Goal: Information Seeking & Learning: Learn about a topic

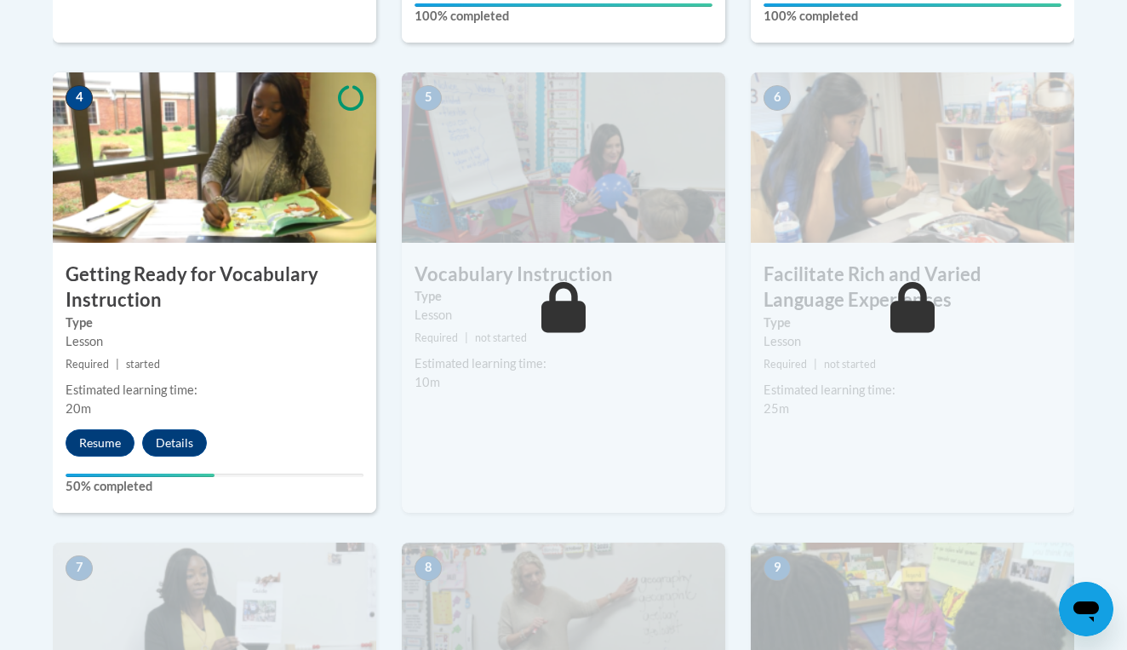
scroll to position [996, 0]
click at [102, 435] on button "Resume" at bounding box center [100, 441] width 69 height 27
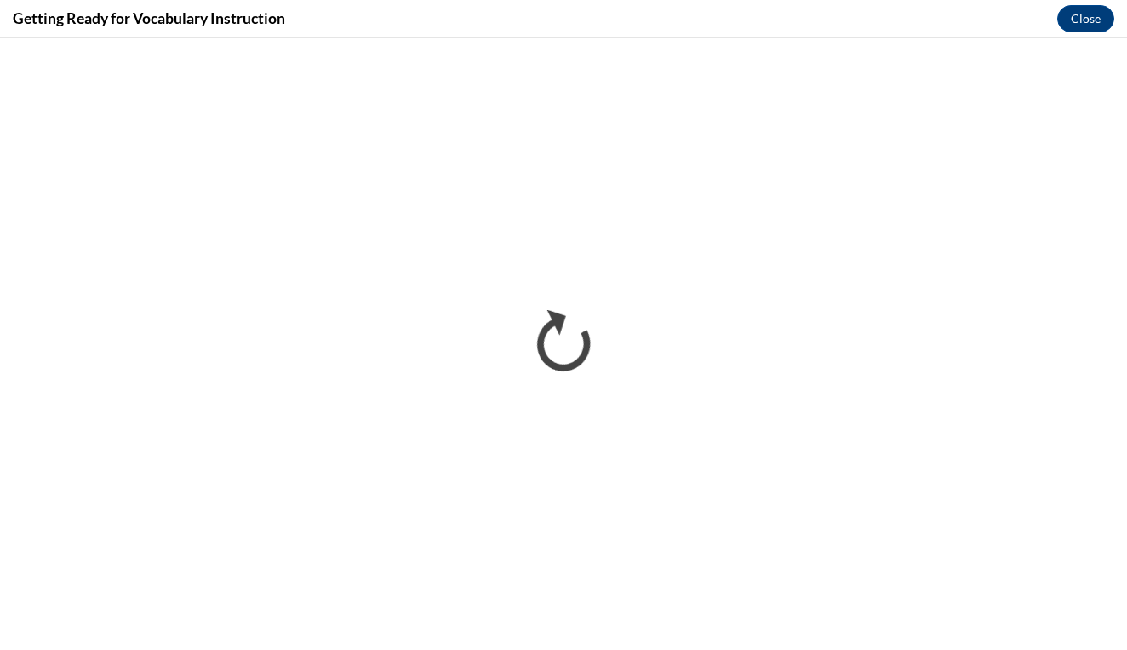
scroll to position [0, 0]
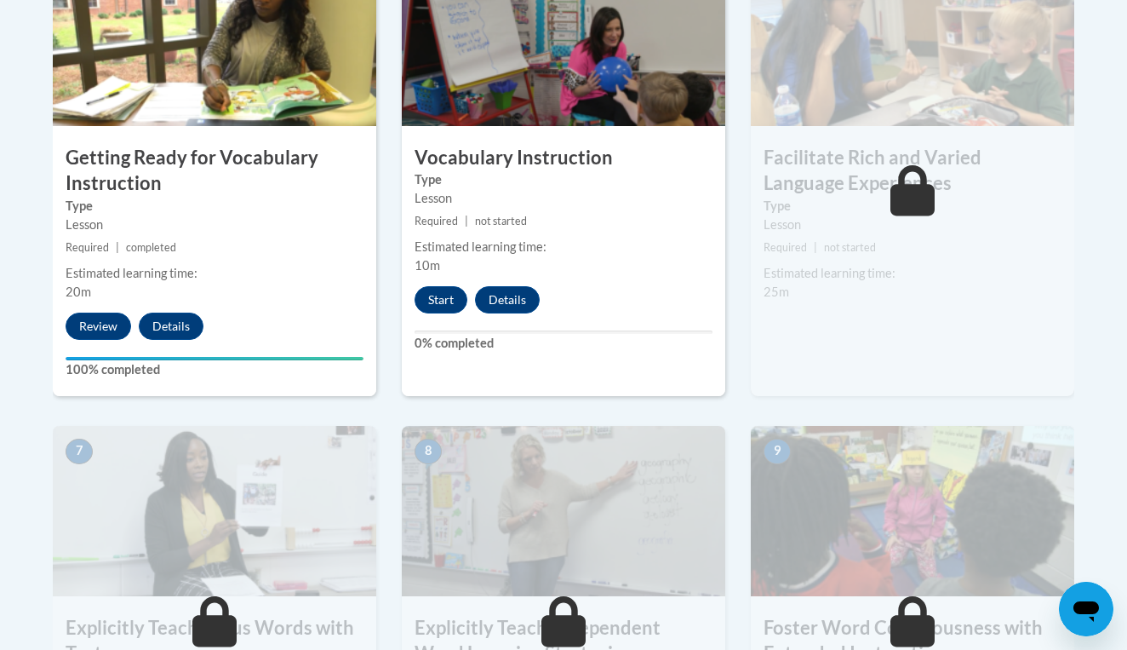
scroll to position [1085, 0]
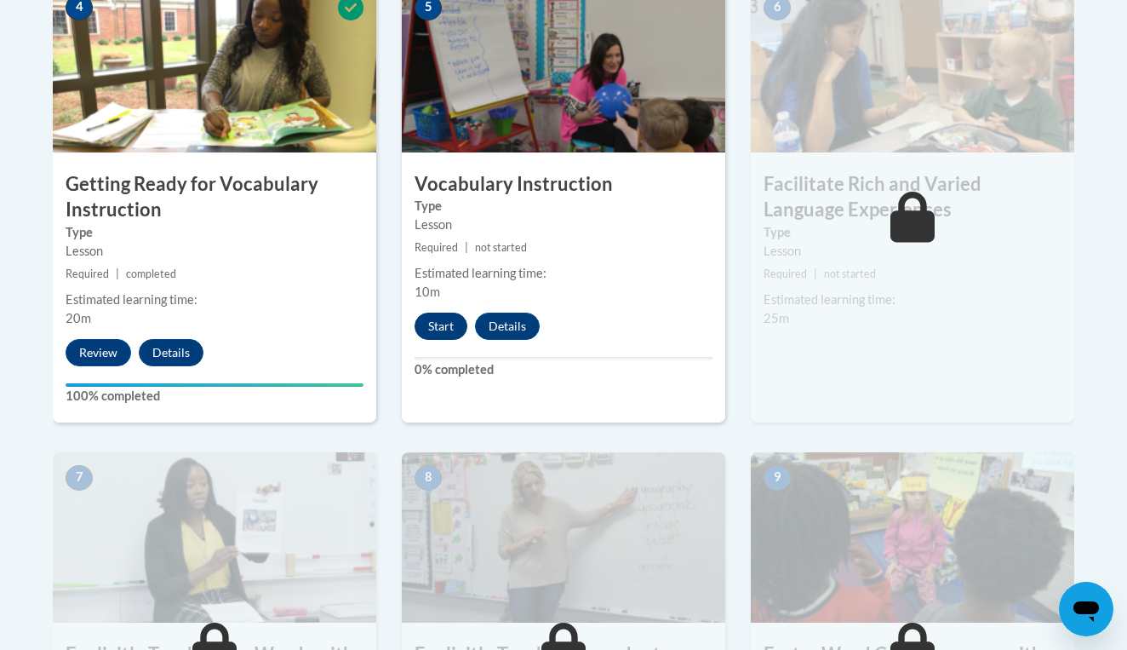
click at [449, 323] on button "Start" at bounding box center [441, 325] width 53 height 27
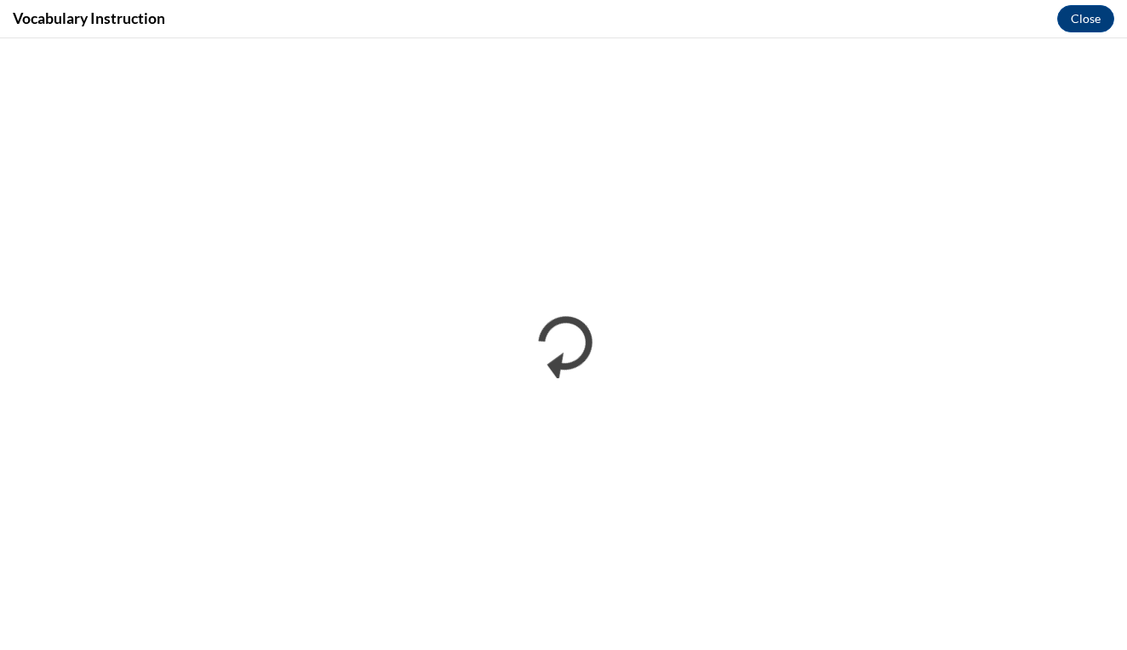
scroll to position [0, 0]
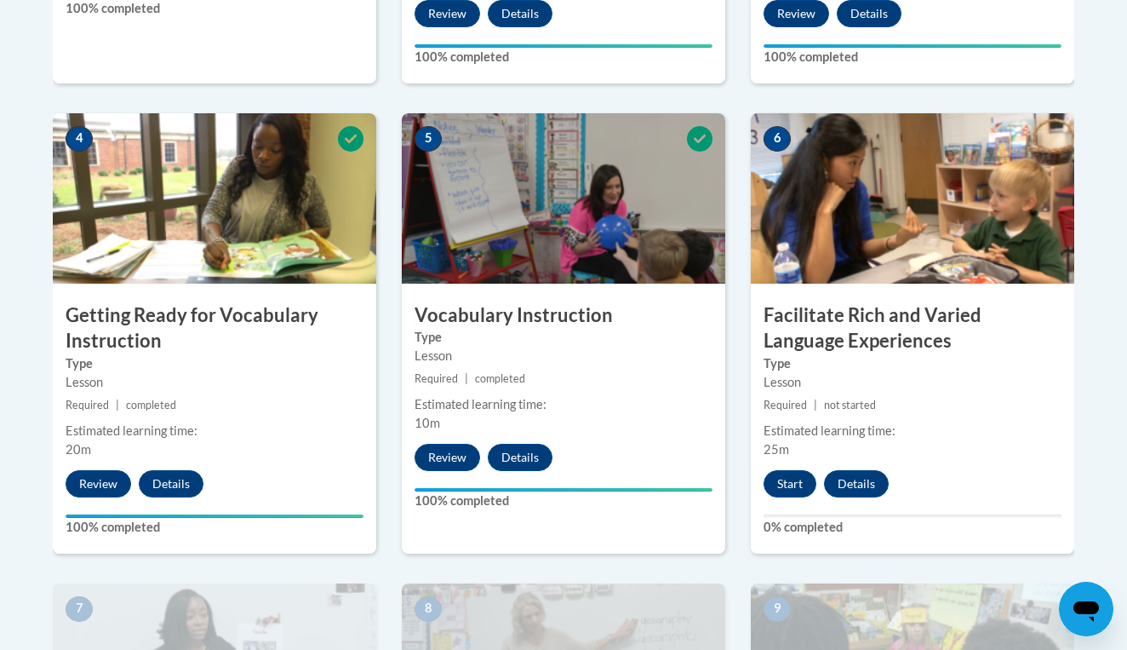
scroll to position [936, 0]
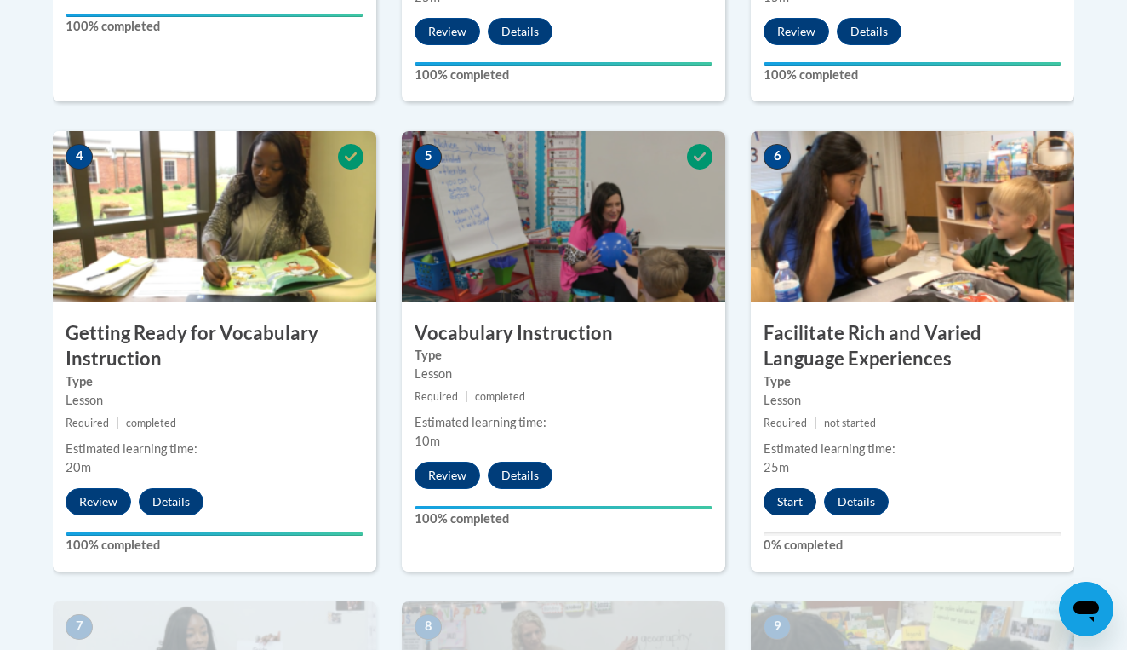
click at [781, 496] on button "Start" at bounding box center [790, 501] width 53 height 27
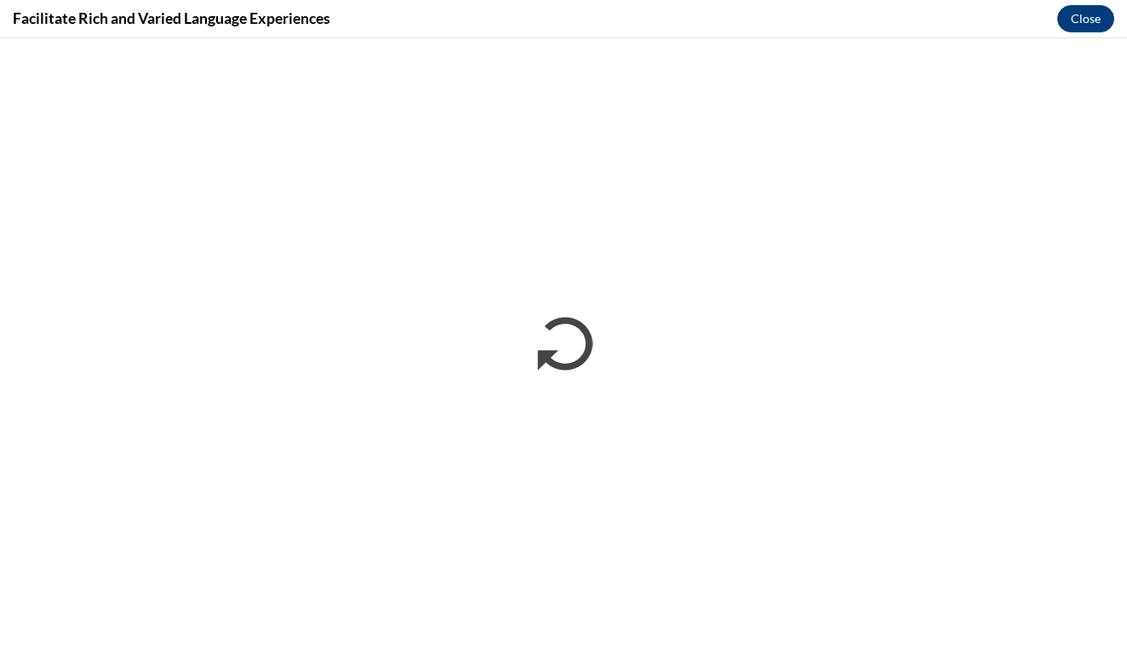
scroll to position [0, 0]
click at [1085, 18] on button "Close" at bounding box center [1085, 18] width 57 height 27
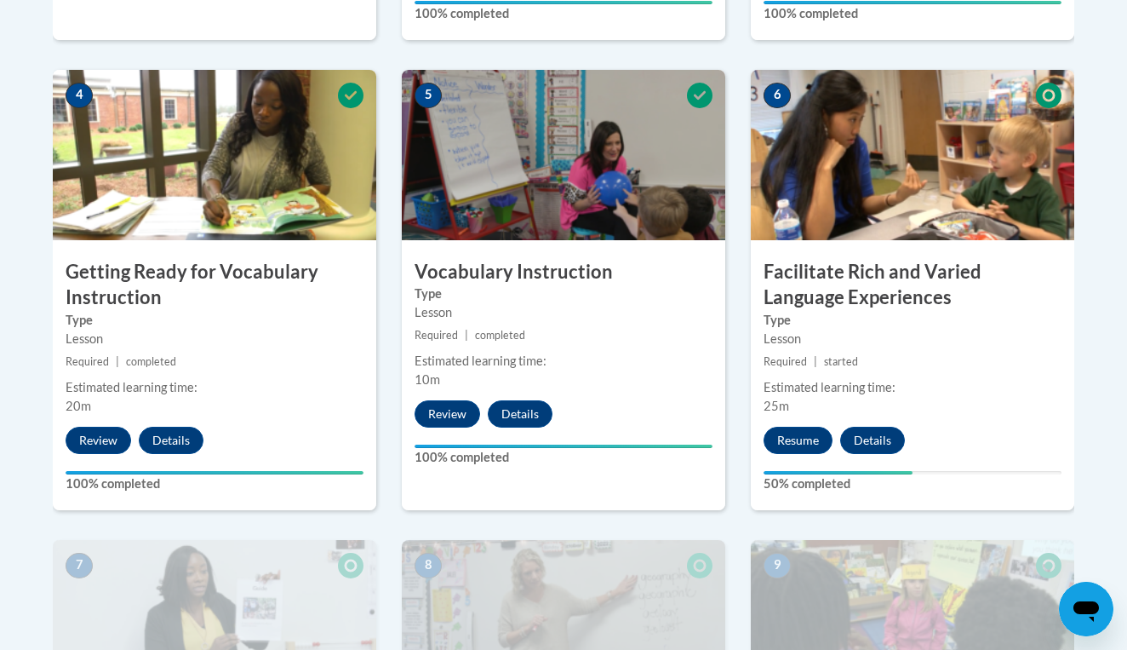
scroll to position [991, 0]
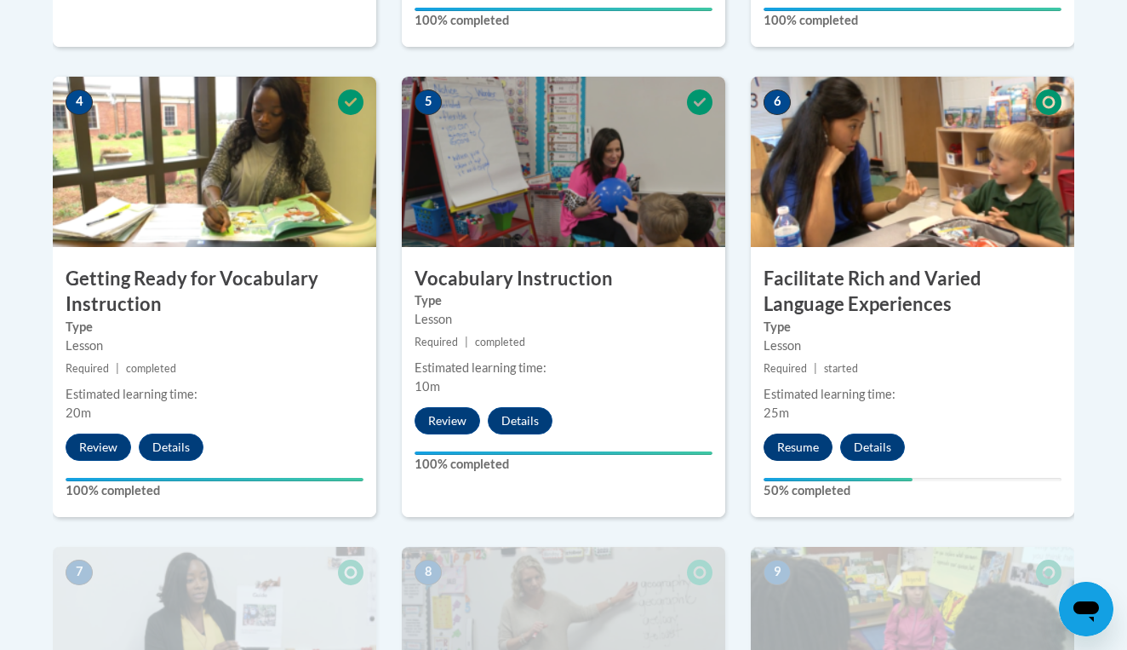
click at [784, 438] on button "Resume" at bounding box center [798, 446] width 69 height 27
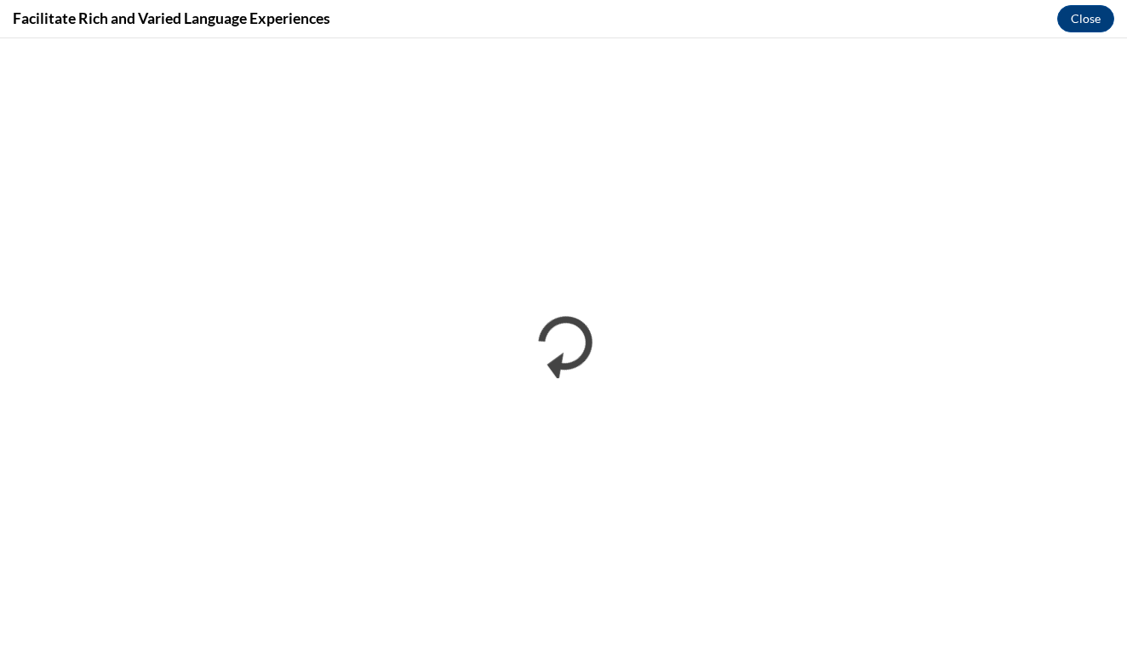
scroll to position [0, 0]
